Goal: Information Seeking & Learning: Learn about a topic

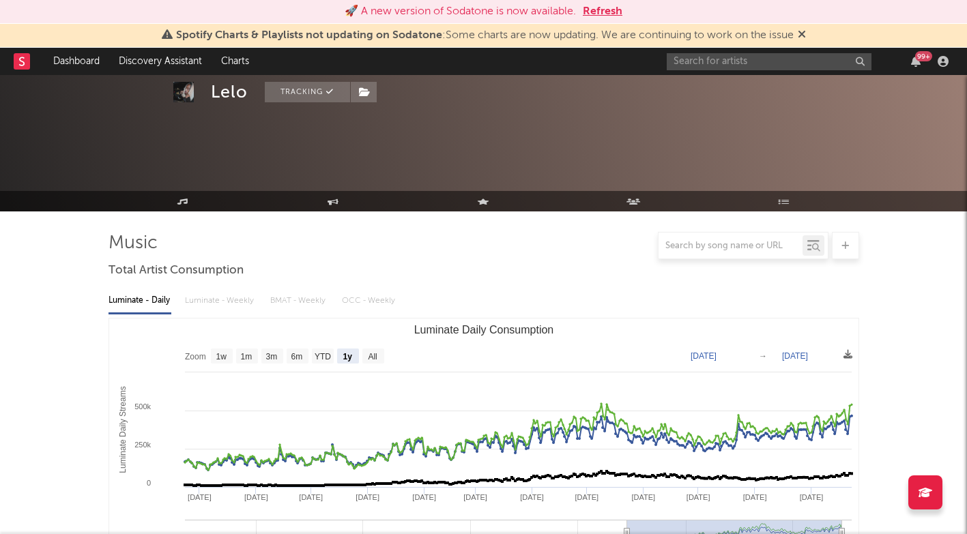
select select "1y"
click at [759, 57] on input "text" at bounding box center [768, 61] width 205 height 17
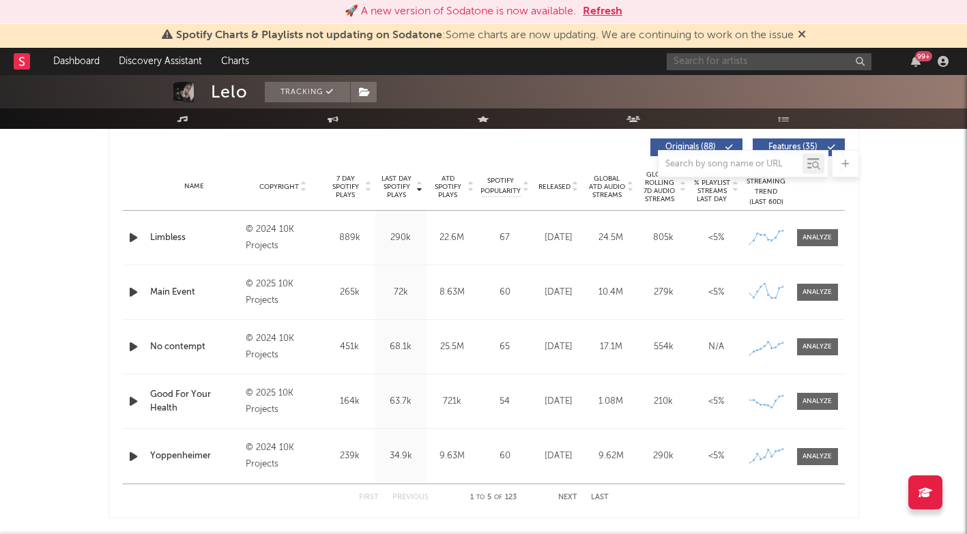
scroll to position [518, 0]
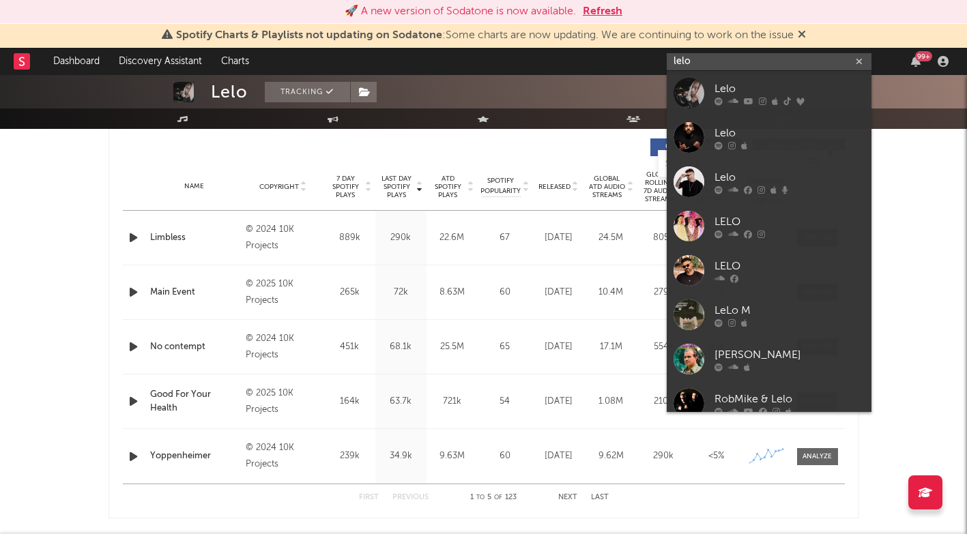
type input "lelo"
click at [760, 81] on div "Lelo" at bounding box center [789, 88] width 150 height 16
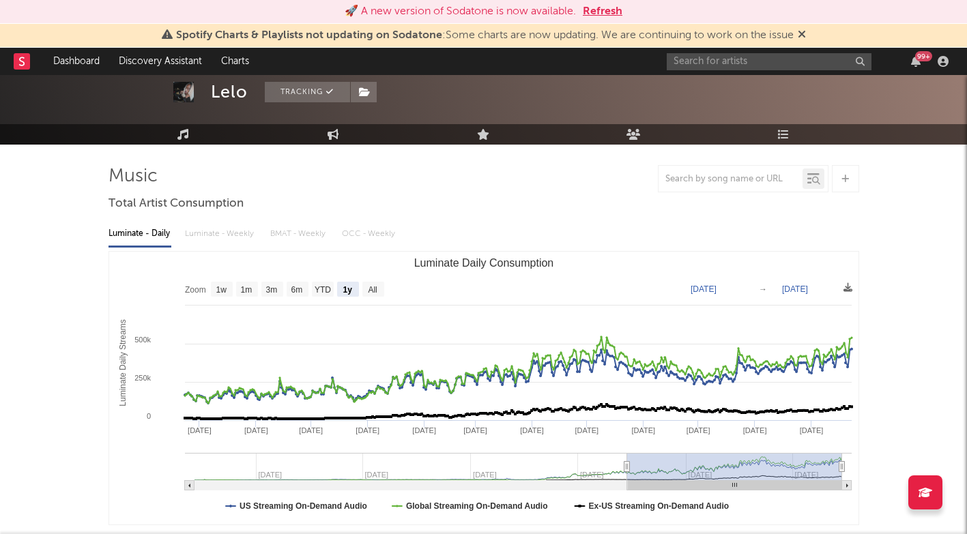
scroll to position [132, 0]
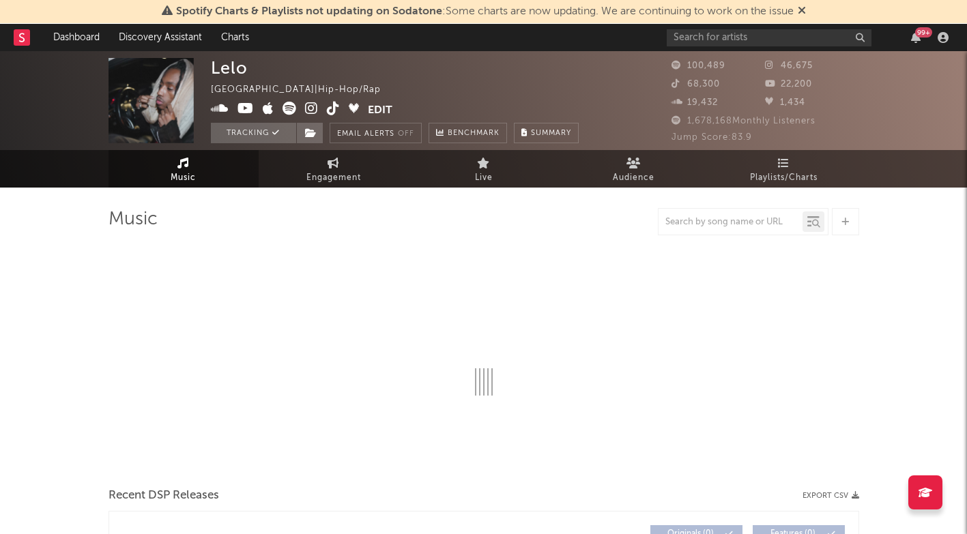
select select "6m"
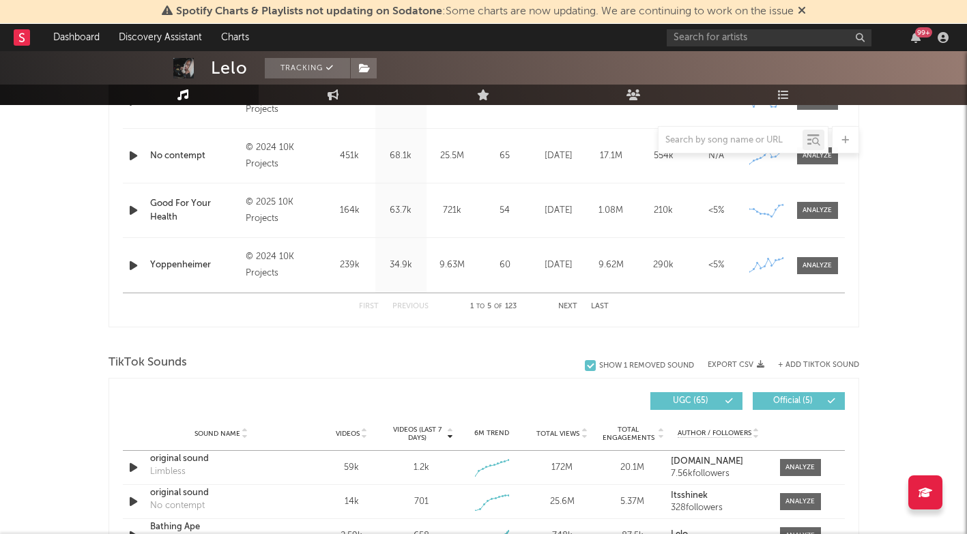
scroll to position [922, 0]
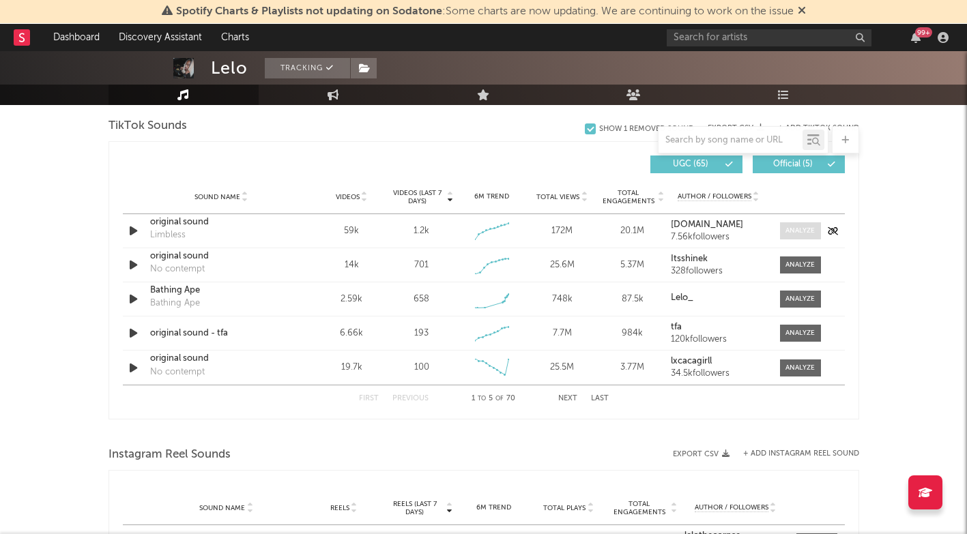
click at [793, 232] on div at bounding box center [799, 231] width 29 height 10
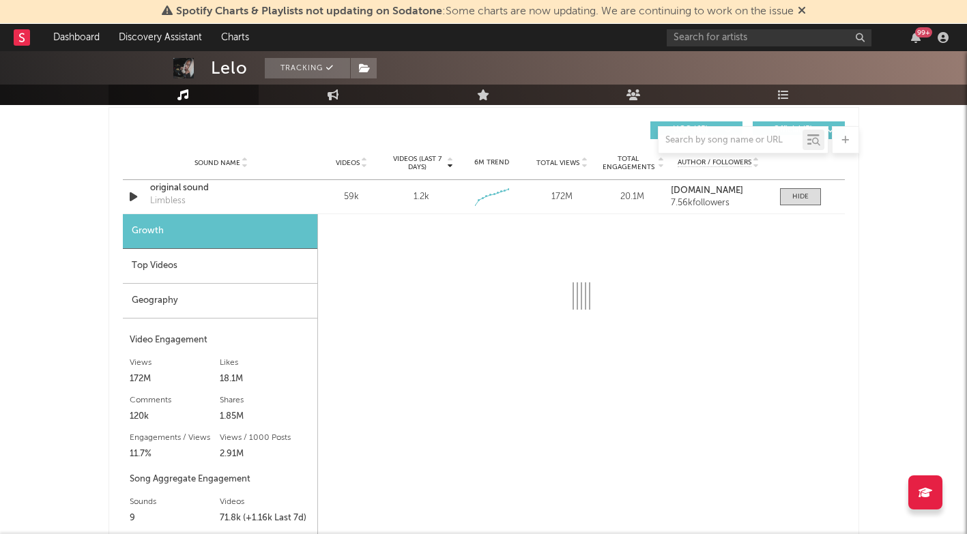
select select "1w"
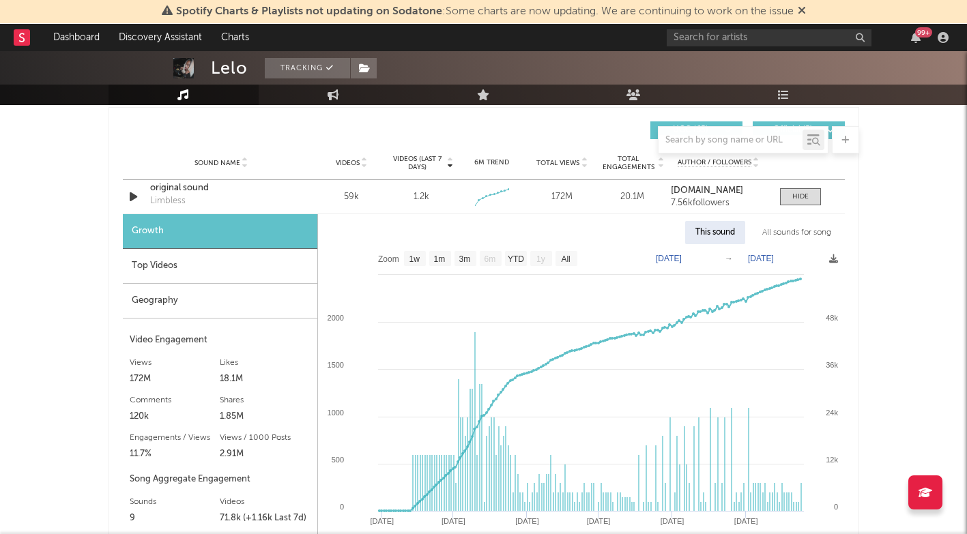
scroll to position [958, 0]
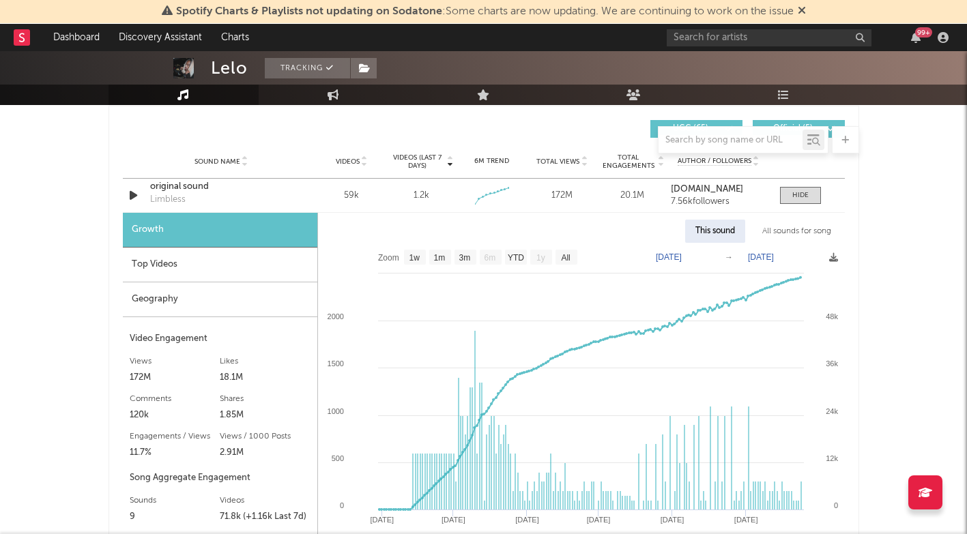
click at [195, 260] on div "Top Videos" at bounding box center [220, 265] width 194 height 35
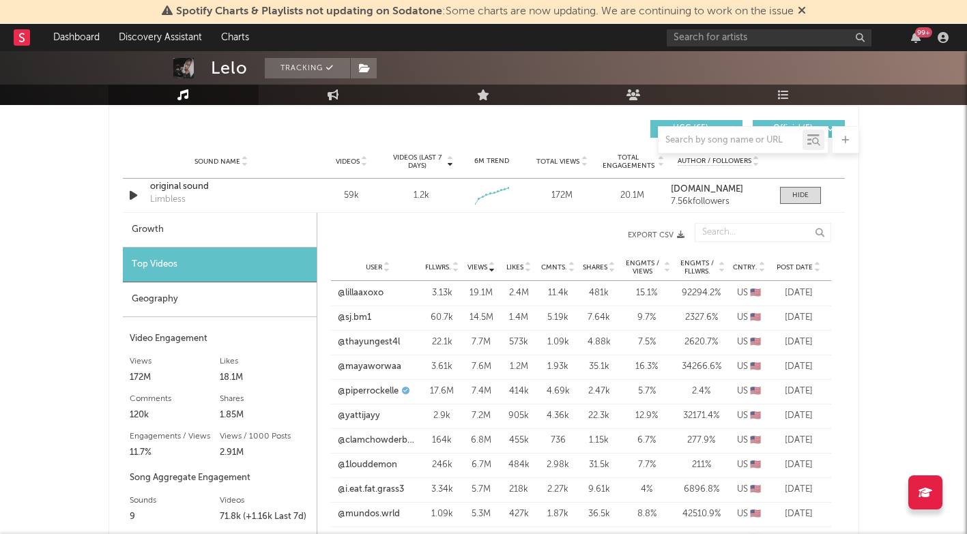
click at [806, 263] on span "Post Date" at bounding box center [794, 267] width 36 height 8
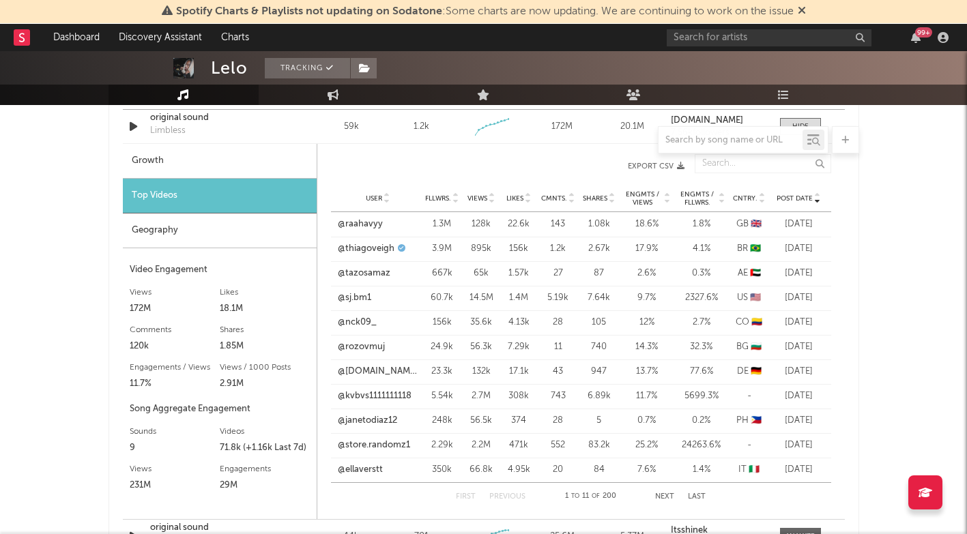
scroll to position [1027, 0]
click at [356, 299] on link "@sj.bm1" at bounding box center [354, 298] width 33 height 14
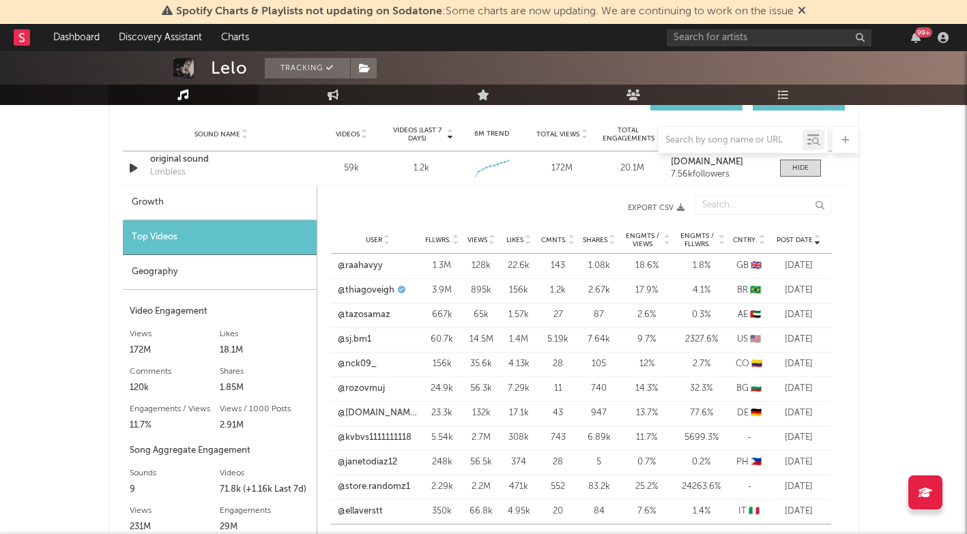
scroll to position [980, 0]
